Goal: Check status: Check status

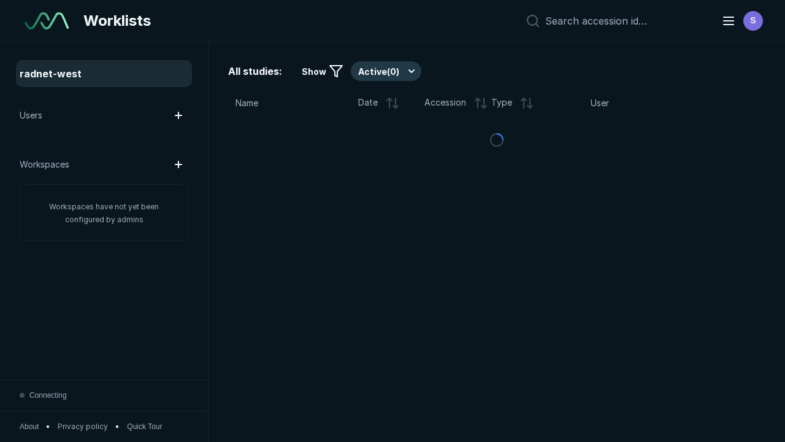
scroll to position [3351, 5111]
